Goal: Task Accomplishment & Management: Complete application form

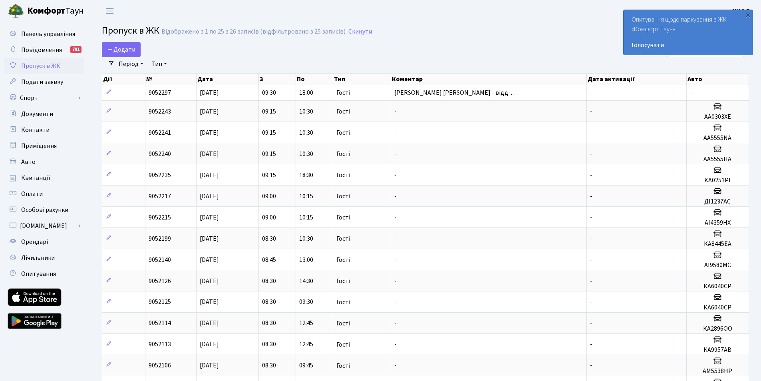
select select "25"
click at [123, 52] on span "Додати" at bounding box center [121, 49] width 28 height 9
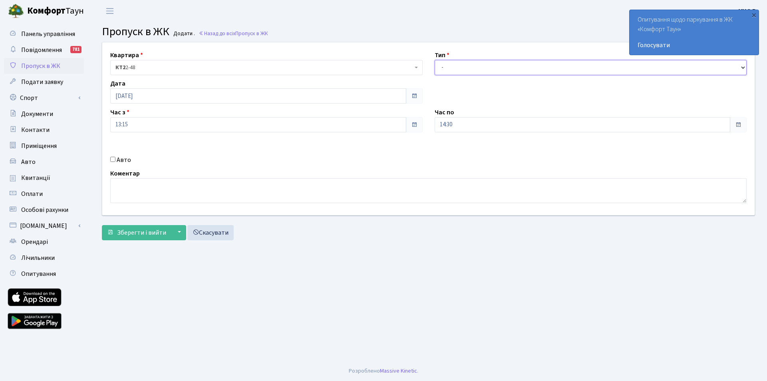
click at [501, 64] on select "- Доставка Таксі Гості Сервіс" at bounding box center [591, 67] width 312 height 15
select select "3"
click at [435, 60] on select "- Доставка Таксі Гості Сервіс" at bounding box center [591, 67] width 312 height 15
click at [217, 129] on input "13:15" at bounding box center [258, 124] width 296 height 15
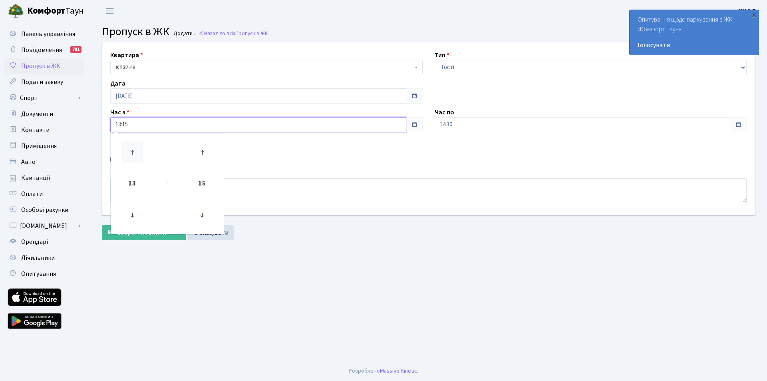
click at [138, 151] on icon at bounding box center [132, 152] width 22 height 22
drag, startPoint x: 204, startPoint y: 215, endPoint x: 199, endPoint y: 215, distance: 5.3
click at [199, 215] on icon at bounding box center [202, 215] width 22 height 22
type input "15:00"
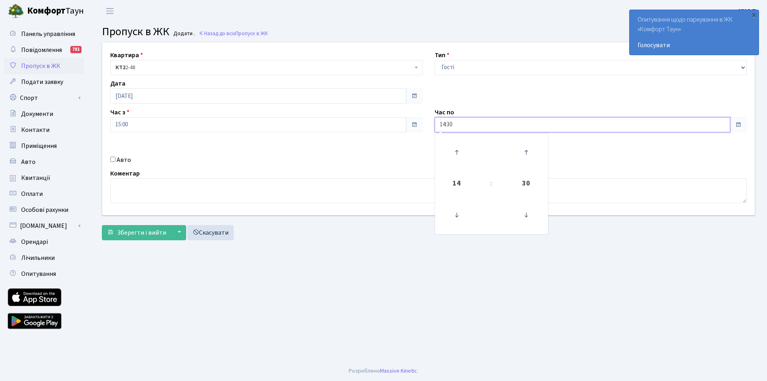
click at [449, 126] on input "14:30" at bounding box center [583, 124] width 296 height 15
click at [456, 152] on icon at bounding box center [457, 152] width 22 height 22
click at [527, 215] on icon at bounding box center [526, 215] width 22 height 22
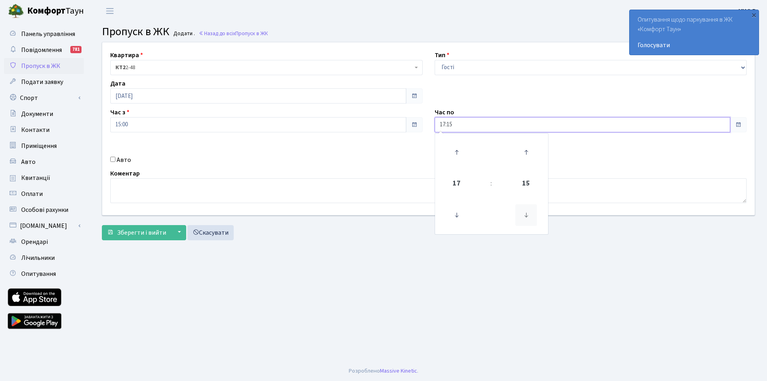
click at [527, 215] on icon at bounding box center [526, 215] width 22 height 22
click at [455, 146] on icon at bounding box center [457, 152] width 22 height 22
type input "18:00"
click at [119, 160] on label "Авто" at bounding box center [124, 160] width 14 height 10
click at [115, 160] on input "Авто" at bounding box center [112, 159] width 5 height 5
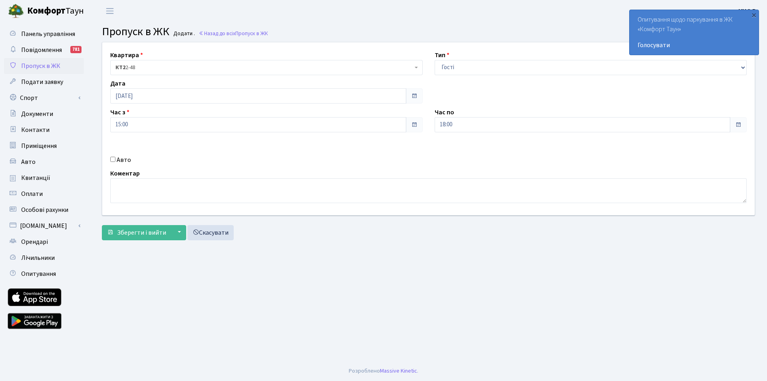
checkbox input "true"
drag, startPoint x: 468, startPoint y: 151, endPoint x: 396, endPoint y: 147, distance: 72.0
click at [396, 147] on div "Квартира <b>КТ2</b>&nbsp;&nbsp;&nbsp;2-48 <b>КТ2</b>&nbsp;&nbsp;&nbsp;2-49 <b>К…" at bounding box center [428, 128] width 664 height 173
type input "ISNUYOU"
click at [250, 188] on textarea at bounding box center [428, 190] width 636 height 25
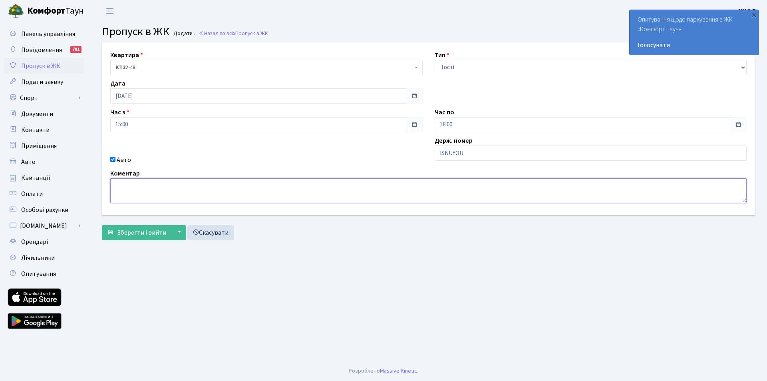
paste textarea "ISNUYOU"
type textarea "ISNUYOU - відділ оренди"
click at [162, 231] on span "Зберегти і вийти" at bounding box center [141, 232] width 49 height 9
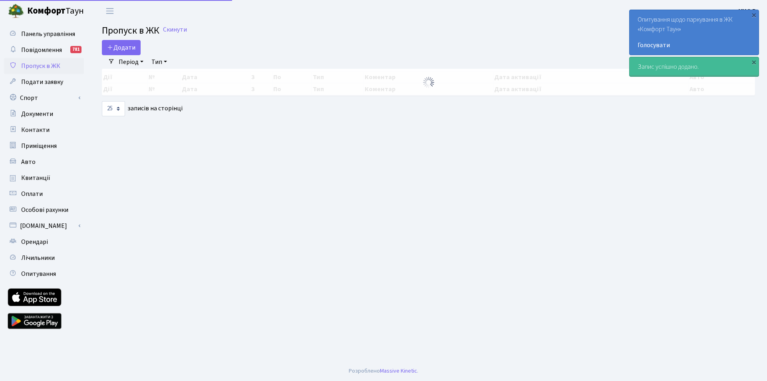
select select "25"
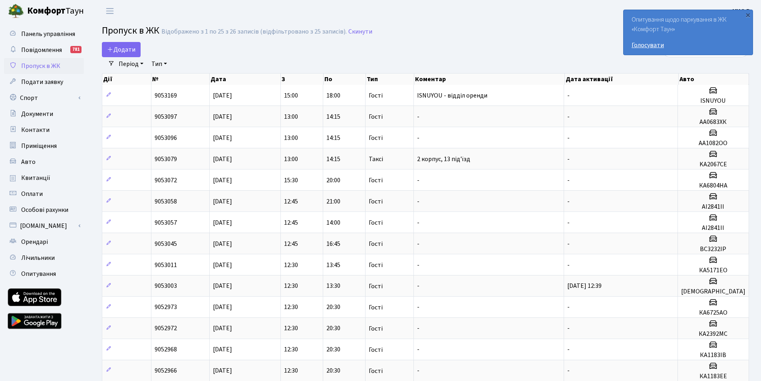
click at [650, 42] on link "Голосувати" at bounding box center [688, 45] width 113 height 10
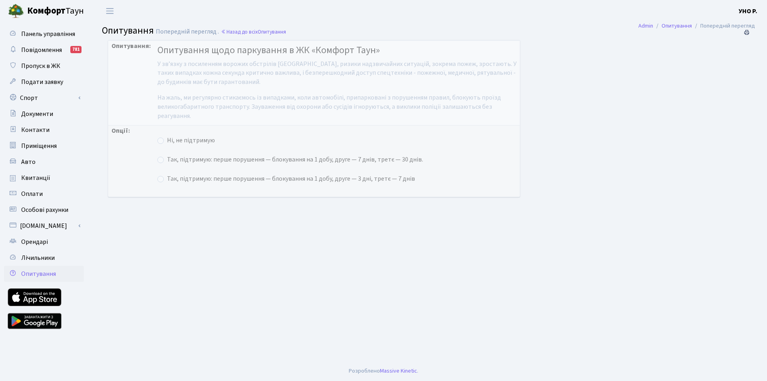
click at [743, 13] on b "УНО Р." at bounding box center [748, 11] width 19 height 9
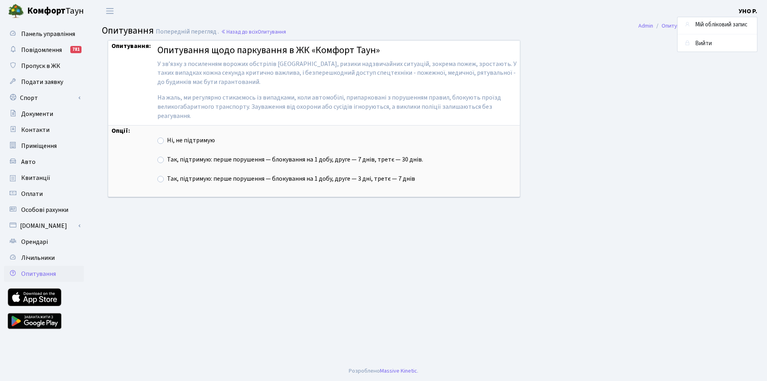
click at [600, 141] on div "Опитування: Опитування щодо паркування в ЖК «Комфорт Таун» У звʼязку з посиленн…" at bounding box center [420, 123] width 636 height 167
click at [48, 10] on b "Комфорт" at bounding box center [46, 10] width 38 height 13
click at [39, 69] on span "Пропуск в ЖК" at bounding box center [40, 66] width 39 height 9
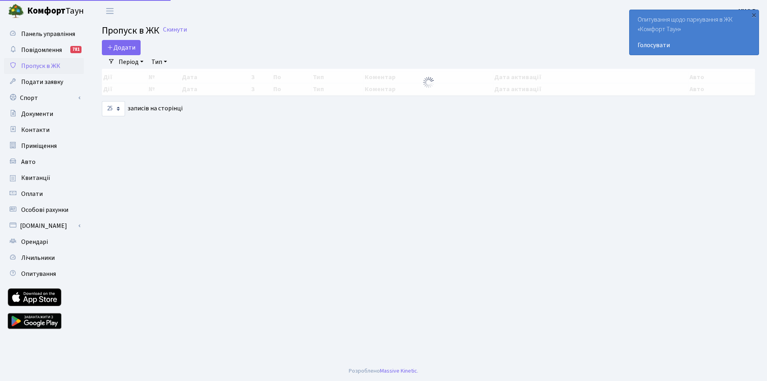
select select "25"
